Goal: Information Seeking & Learning: Find specific fact

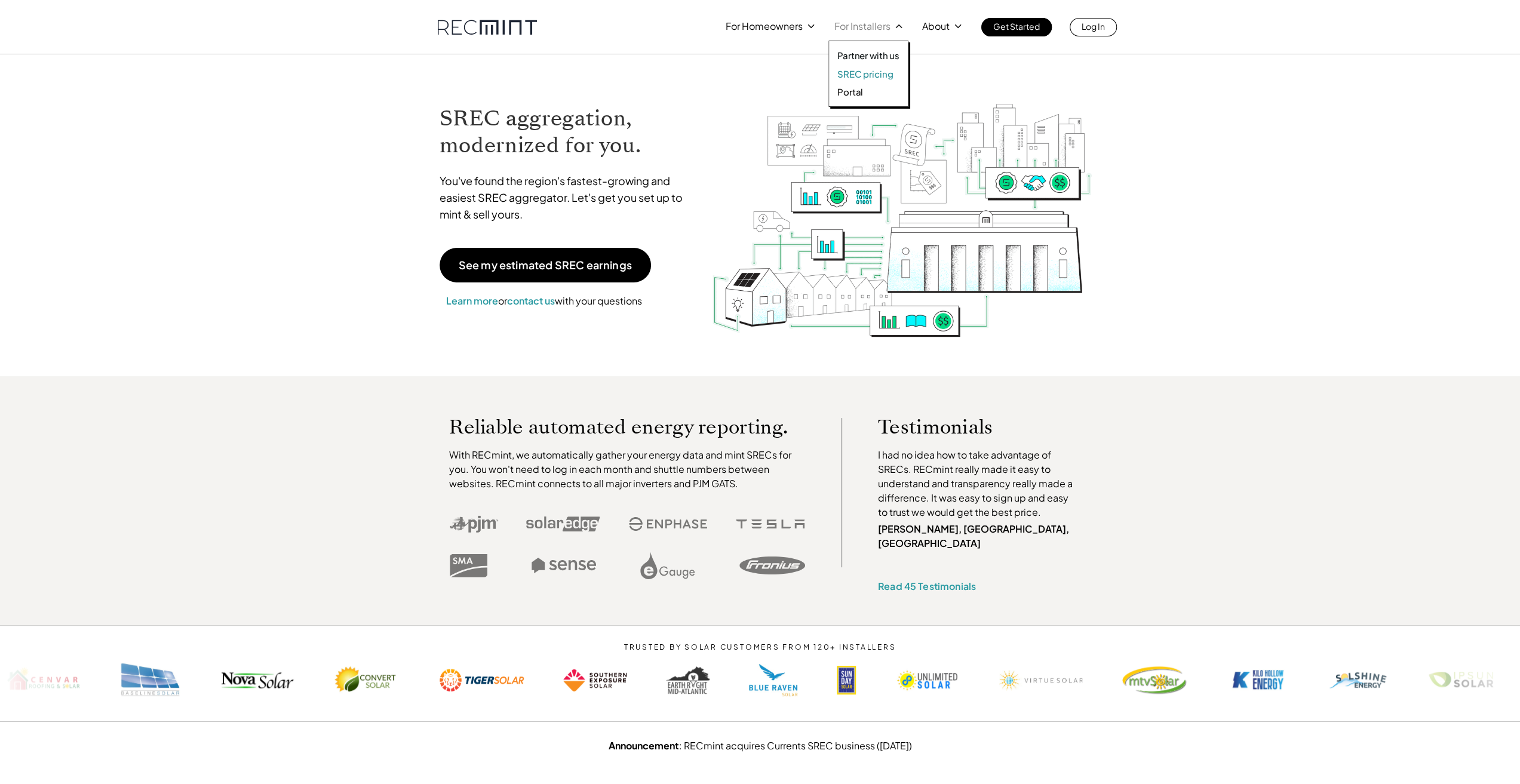
click at [857, 76] on p "SREC pricing" at bounding box center [865, 74] width 56 height 12
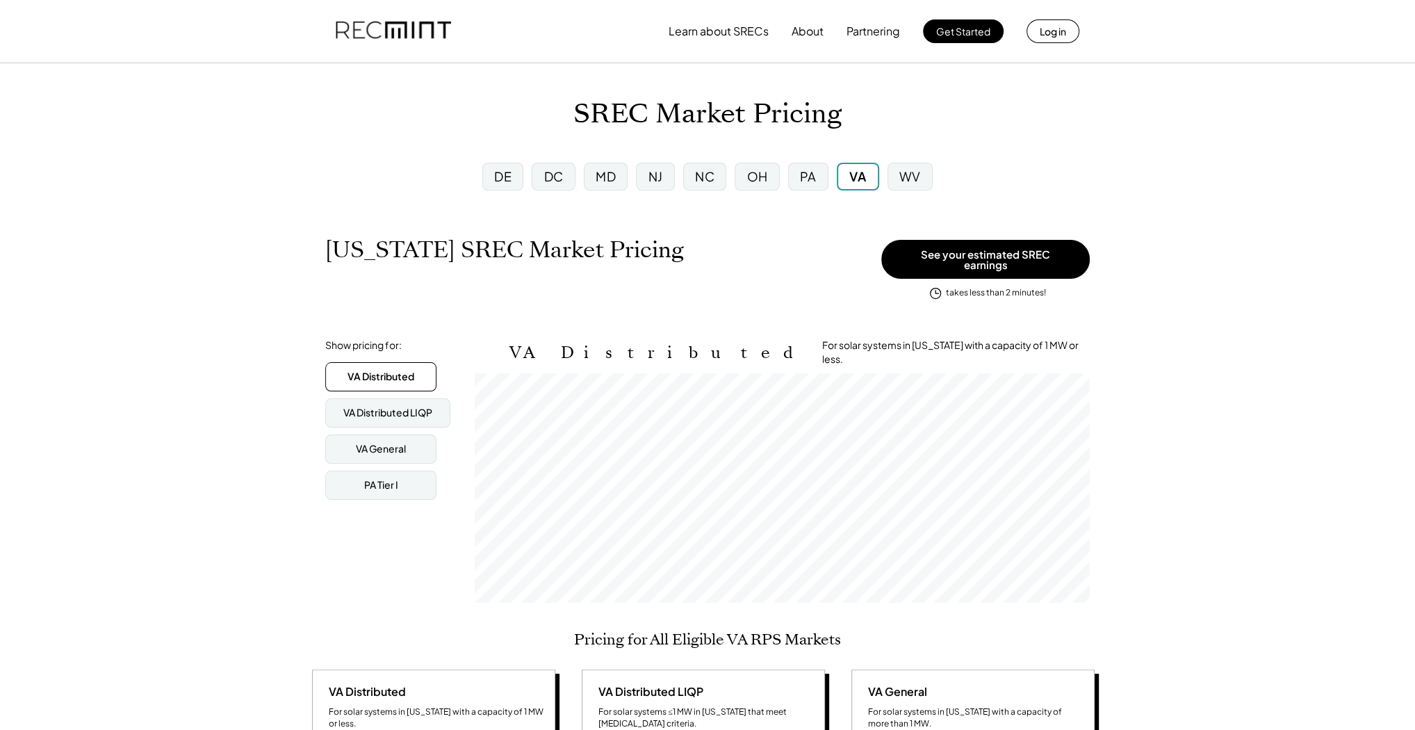
scroll to position [229, 615]
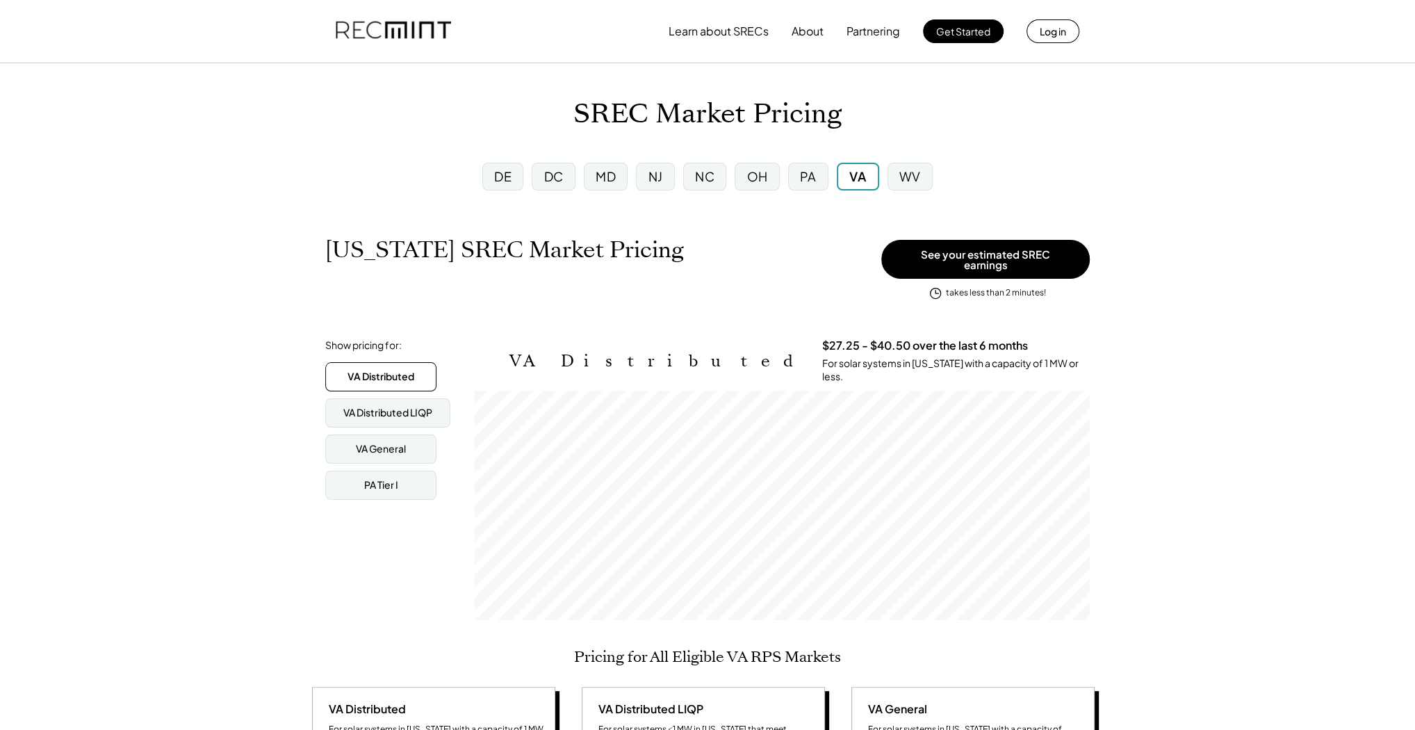
click at [610, 177] on div "MD" at bounding box center [606, 176] width 20 height 17
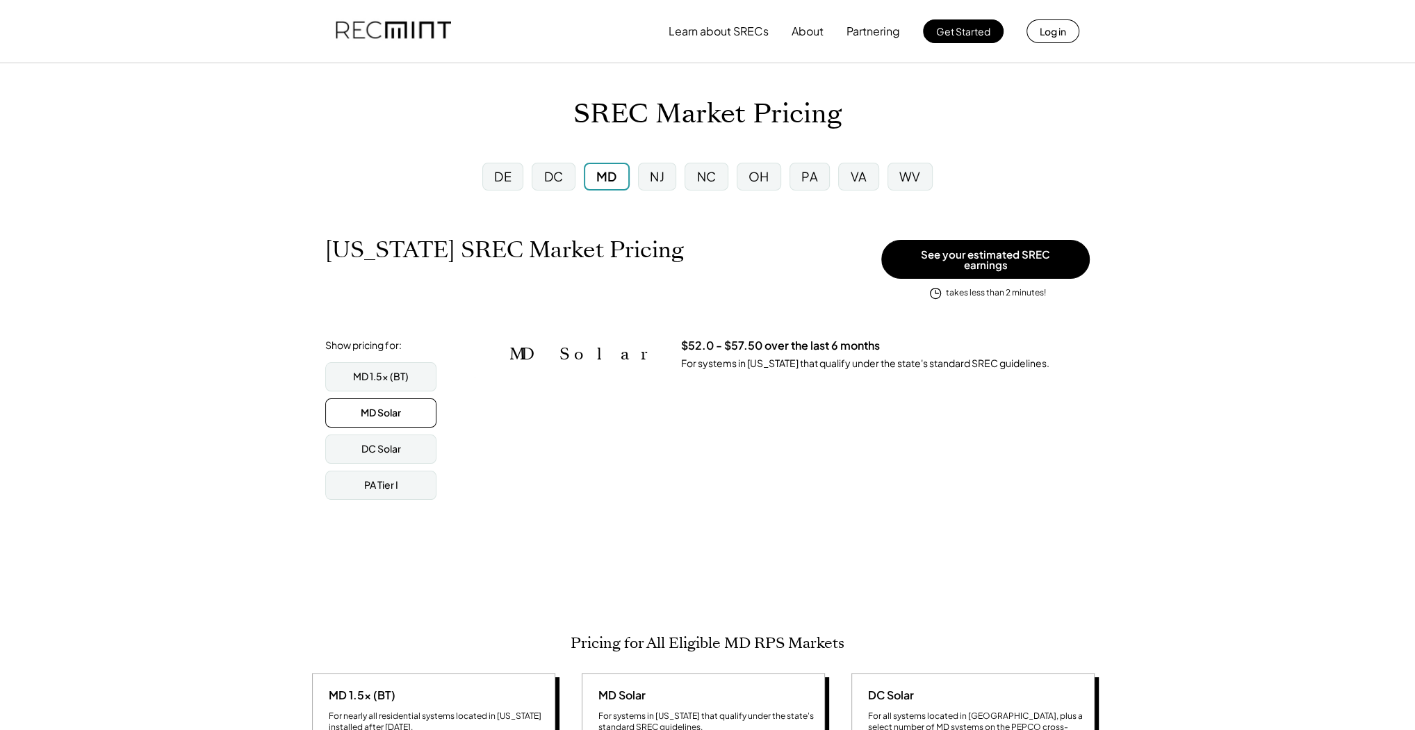
scroll to position [229, 615]
